Goal: Communication & Community: Ask a question

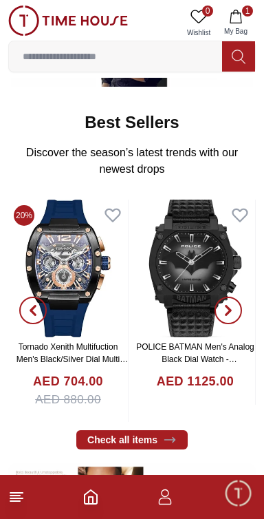
scroll to position [382, 0]
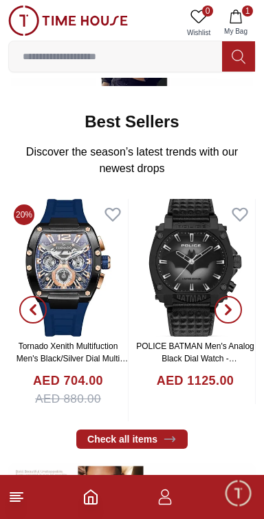
click at [248, 22] on button "1 My Bag" at bounding box center [236, 23] width 40 height 35
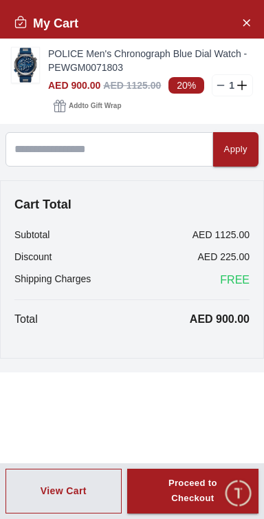
click at [28, 23] on h2 "My Cart" at bounding box center [46, 23] width 65 height 19
click at [248, 28] on icon "Close Account" at bounding box center [246, 22] width 11 height 17
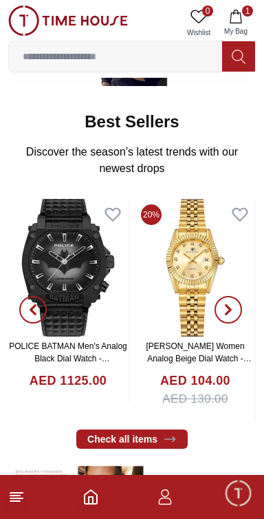
click at [164, 503] on icon "button" at bounding box center [165, 497] width 17 height 17
click at [160, 503] on icon "button" at bounding box center [165, 497] width 17 height 17
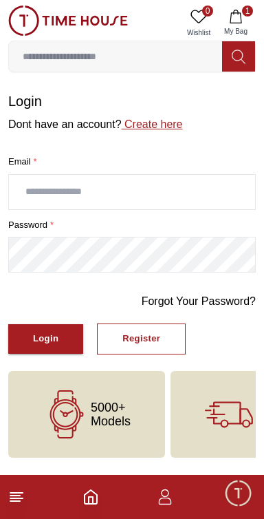
click at [175, 130] on link "Create here" at bounding box center [152, 124] width 61 height 12
click at [117, 196] on input "text" at bounding box center [132, 192] width 246 height 34
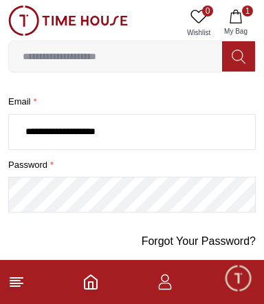
scroll to position [60, 0]
type input "**********"
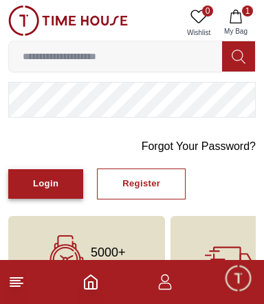
click at [60, 199] on button "Login" at bounding box center [45, 184] width 75 height 30
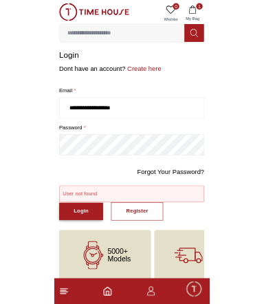
scroll to position [38, 0]
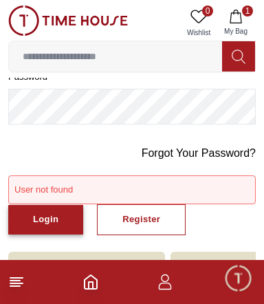
click at [58, 228] on div "Login" at bounding box center [45, 220] width 25 height 16
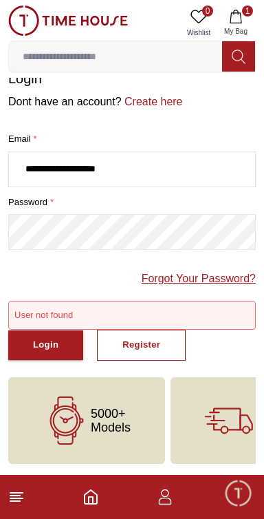
click at [217, 277] on link "Forgot Your Password?" at bounding box center [199, 278] width 114 height 17
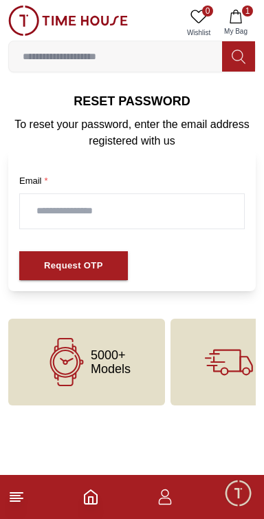
click at [147, 215] on input "text" at bounding box center [132, 211] width 224 height 34
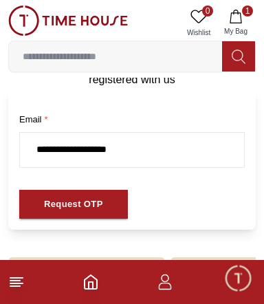
scroll to position [80, 0]
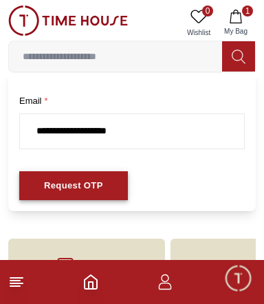
type input "**********"
click at [103, 193] on div "Request OTP" at bounding box center [73, 186] width 59 height 16
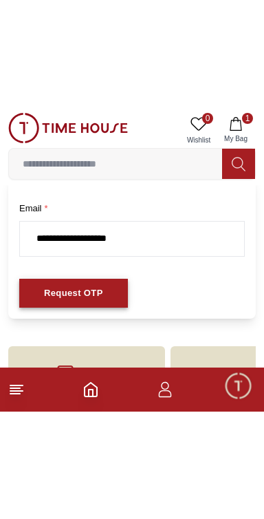
scroll to position [0, 0]
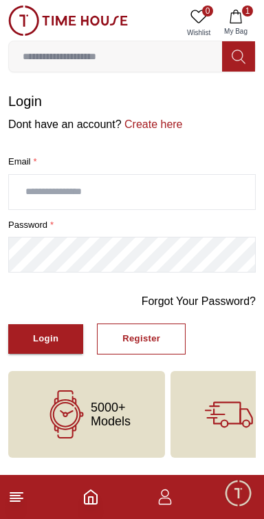
scroll to position [8, 0]
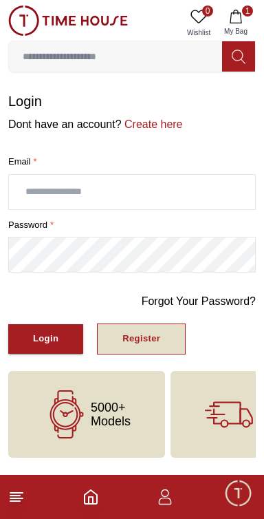
click at [159, 345] on div "Register" at bounding box center [142, 339] width 38 height 16
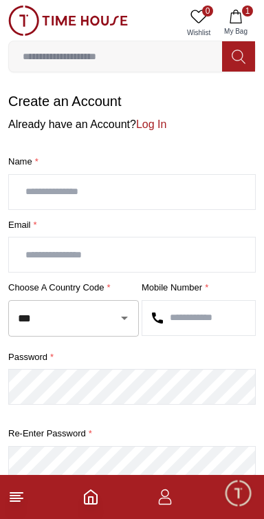
click at [142, 204] on input "text" at bounding box center [132, 192] width 246 height 34
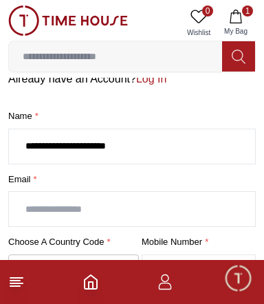
scroll to position [50, 0]
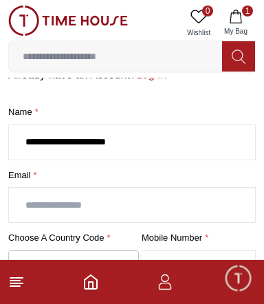
type input "**********"
click at [152, 200] on input "text" at bounding box center [132, 205] width 246 height 34
type input "*"
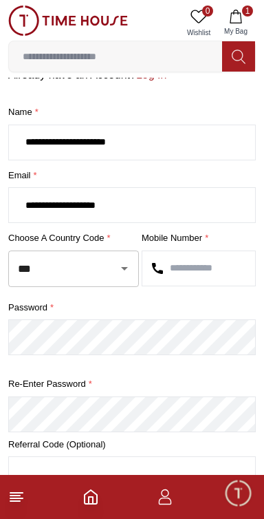
click at [118, 277] on icon "Open" at bounding box center [124, 268] width 17 height 17
type input "**********"
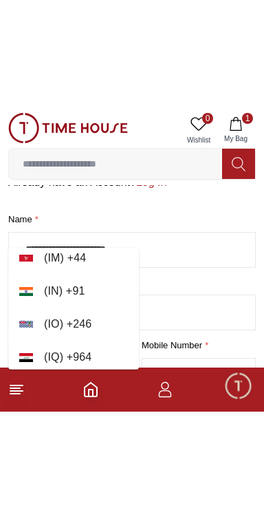
scroll to position [3381, 0]
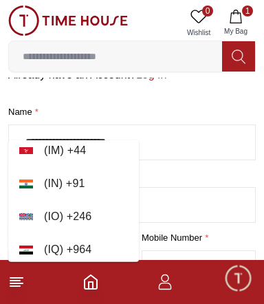
click at [83, 184] on li "( IN ) + 91" at bounding box center [73, 183] width 131 height 33
type input "**"
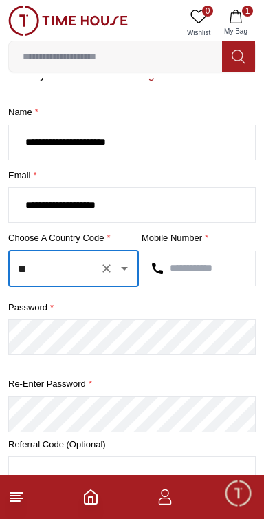
click at [206, 281] on input "text" at bounding box center [198, 268] width 113 height 34
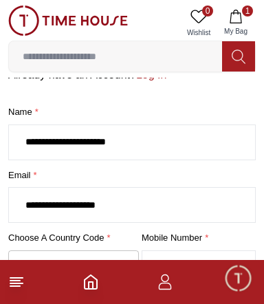
type input "***"
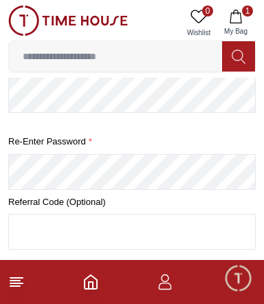
scroll to position [285, 0]
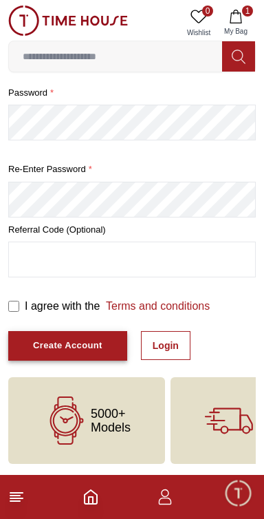
click at [109, 350] on button "Create Account" at bounding box center [67, 346] width 119 height 30
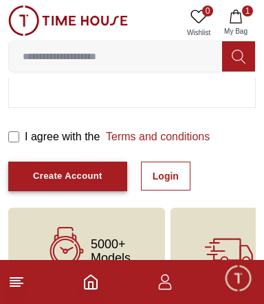
scroll to position [459, 0]
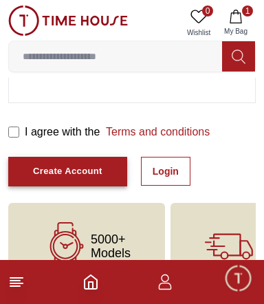
click at [92, 180] on div "Create Account" at bounding box center [68, 172] width 70 height 16
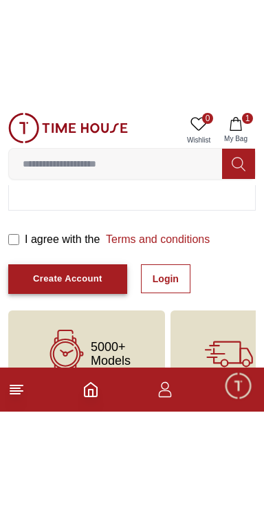
scroll to position [310, 0]
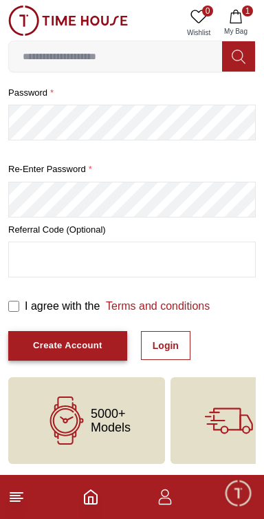
click at [103, 341] on div "Create Account" at bounding box center [68, 346] width 70 height 16
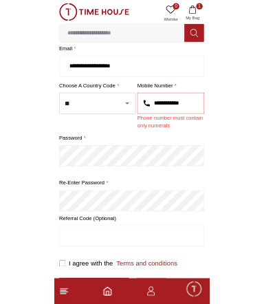
scroll to position [153, 0]
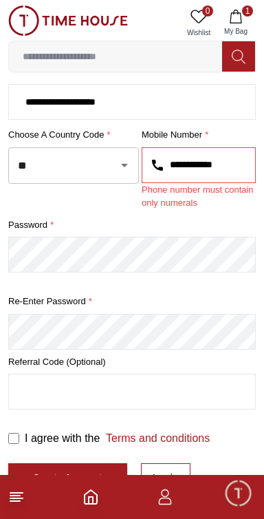
click at [230, 176] on input "**********" at bounding box center [198, 165] width 113 height 34
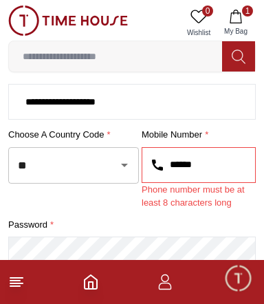
click at [213, 178] on input "*****" at bounding box center [198, 165] width 113 height 34
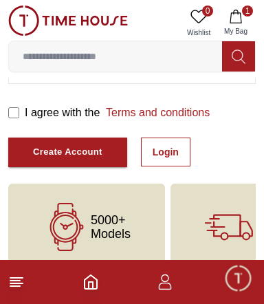
type input "**********"
click at [94, 160] on div "Create Account" at bounding box center [68, 153] width 70 height 16
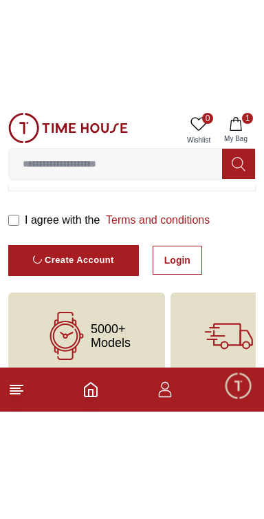
scroll to position [285, 0]
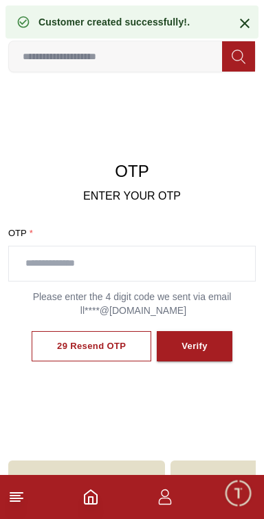
click at [157, 276] on input "text" at bounding box center [132, 263] width 246 height 34
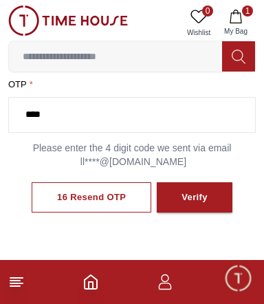
scroll to position [148, 0]
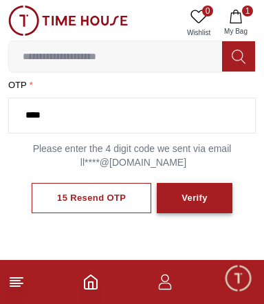
type input "****"
click at [201, 206] on div "Verify" at bounding box center [195, 199] width 26 height 16
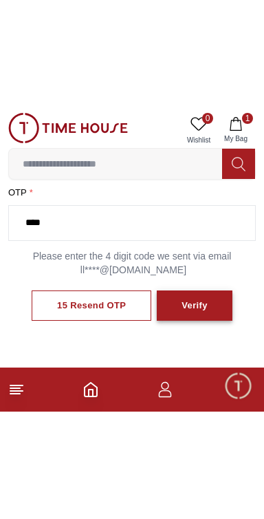
scroll to position [98, 0]
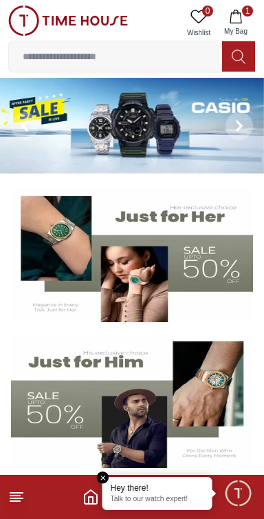
click at [179, 497] on p "Talk to our watch expert!" at bounding box center [158, 500] width 94 height 10
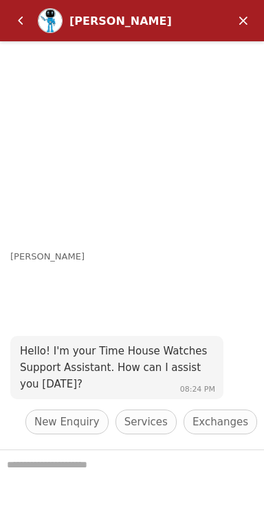
click at [158, 476] on textarea "We are here to help you" at bounding box center [132, 484] width 264 height 69
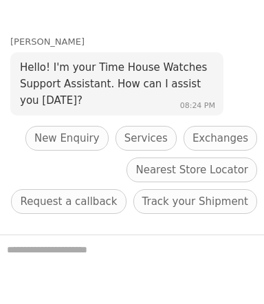
click at [145, 273] on textarea "We are here to help you" at bounding box center [132, 269] width 264 height 69
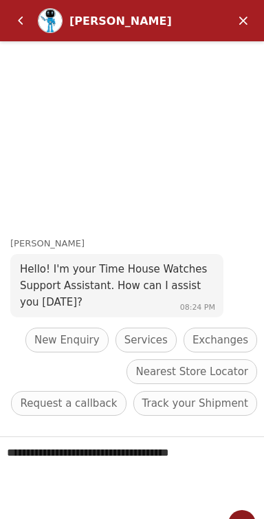
scroll to position [22, 0]
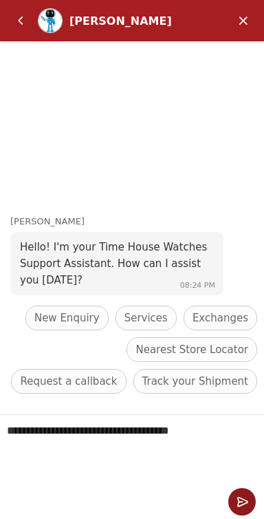
type textarea "**********"
click at [240, 504] on em "Send" at bounding box center [242, 502] width 28 height 28
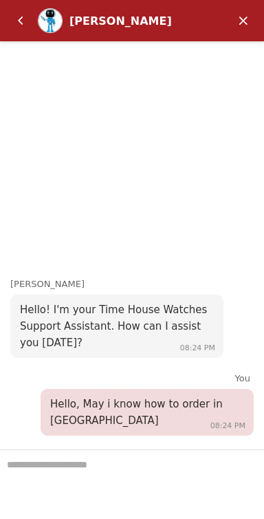
scroll to position [0, 0]
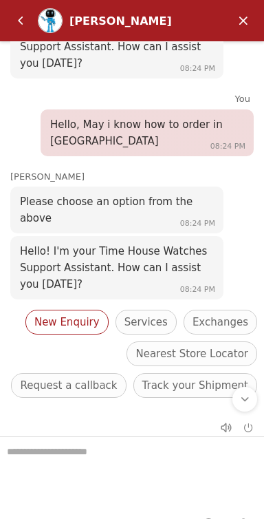
click at [43, 324] on span "New Enquiry" at bounding box center [66, 322] width 65 height 17
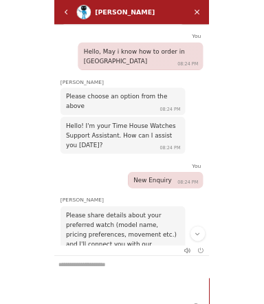
scroll to position [22, 0]
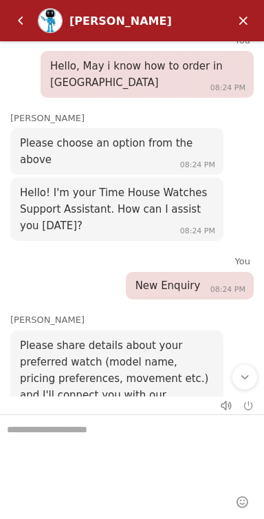
click at [129, 440] on textarea "We are here to help you" at bounding box center [132, 449] width 264 height 69
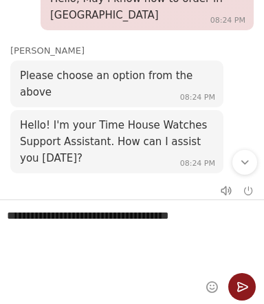
type textarea "**********"
click at [248, 289] on em "Send" at bounding box center [242, 287] width 28 height 28
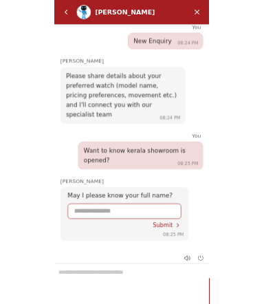
scroll to position [387, 0]
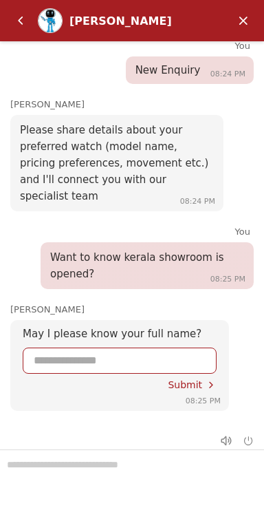
click at [144, 356] on input "Enter your name" at bounding box center [120, 360] width 172 height 25
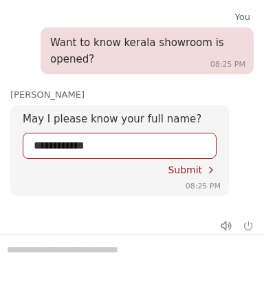
type input "**********"
click at [201, 171] on div "Submit" at bounding box center [192, 169] width 49 height 11
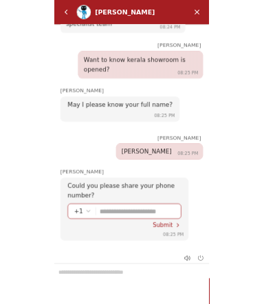
scroll to position [555, 0]
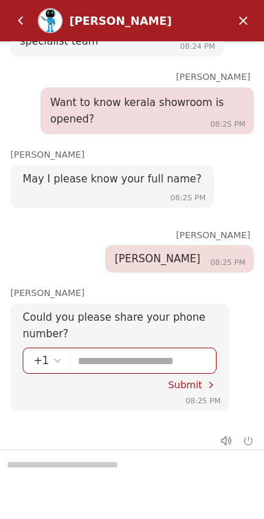
click at [56, 362] on em "Select country code" at bounding box center [57, 360] width 11 height 11
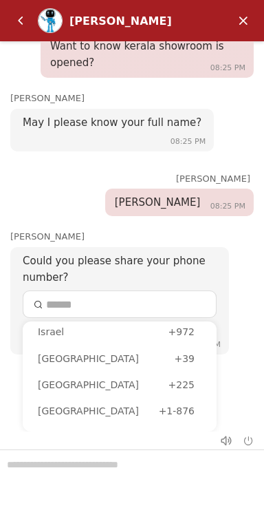
scroll to position [2651, 0]
click at [64, 182] on div "India" at bounding box center [106, 174] width 136 height 15
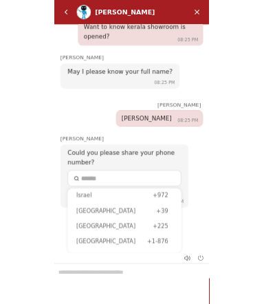
scroll to position [555, 0]
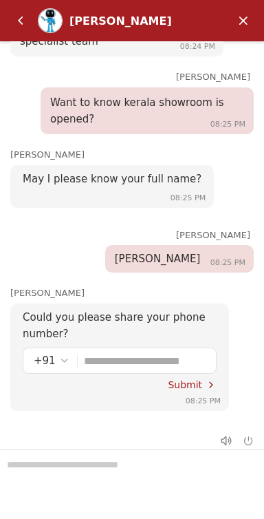
click at [170, 356] on input "Enter your phone number" at bounding box center [145, 360] width 122 height 25
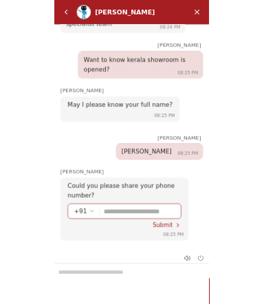
scroll to position [702, 0]
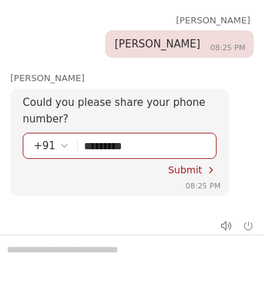
type input "**********"
click at [212, 172] on em "Submit" at bounding box center [211, 169] width 11 height 11
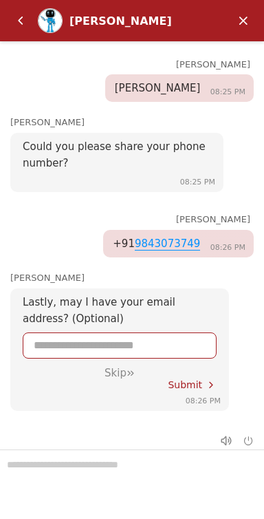
scroll to position [738, 0]
click at [137, 337] on input "Enter your Email address" at bounding box center [120, 345] width 172 height 25
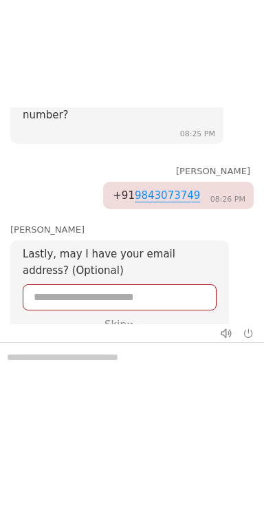
scroll to position [869, 0]
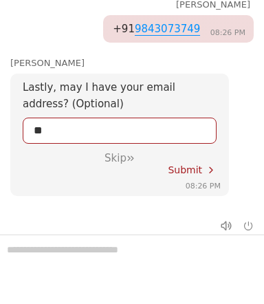
type input "**********"
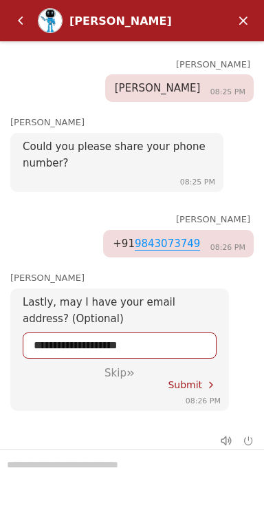
scroll to position [738, 0]
click at [199, 385] on span "Submit" at bounding box center [185, 384] width 34 height 11
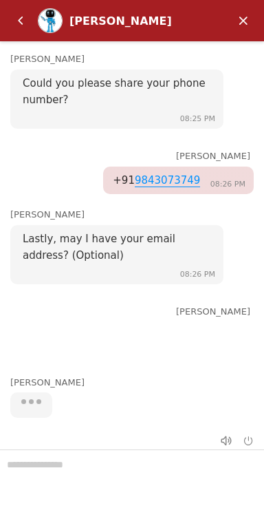
scroll to position [793, 0]
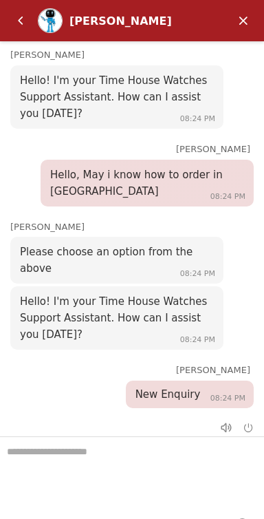
scroll to position [972, 0]
